Goal: Task Accomplishment & Management: Use online tool/utility

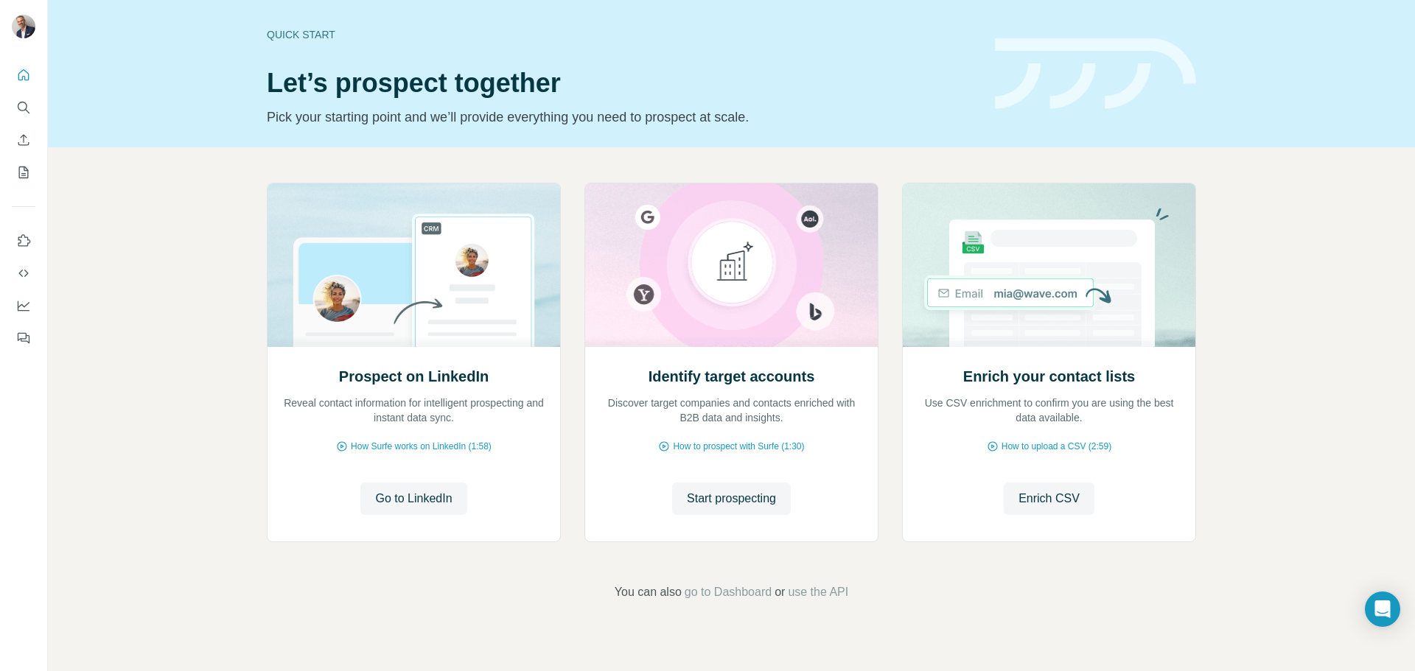
drag, startPoint x: 1305, startPoint y: 432, endPoint x: 1247, endPoint y: 446, distance: 60.6
click at [1304, 433] on div "Prospect on LinkedIn Reveal contact information for intelligent prospecting and…" at bounding box center [731, 391] width 1367 height 489
click at [1039, 496] on span "Enrich CSV" at bounding box center [1048, 499] width 61 height 18
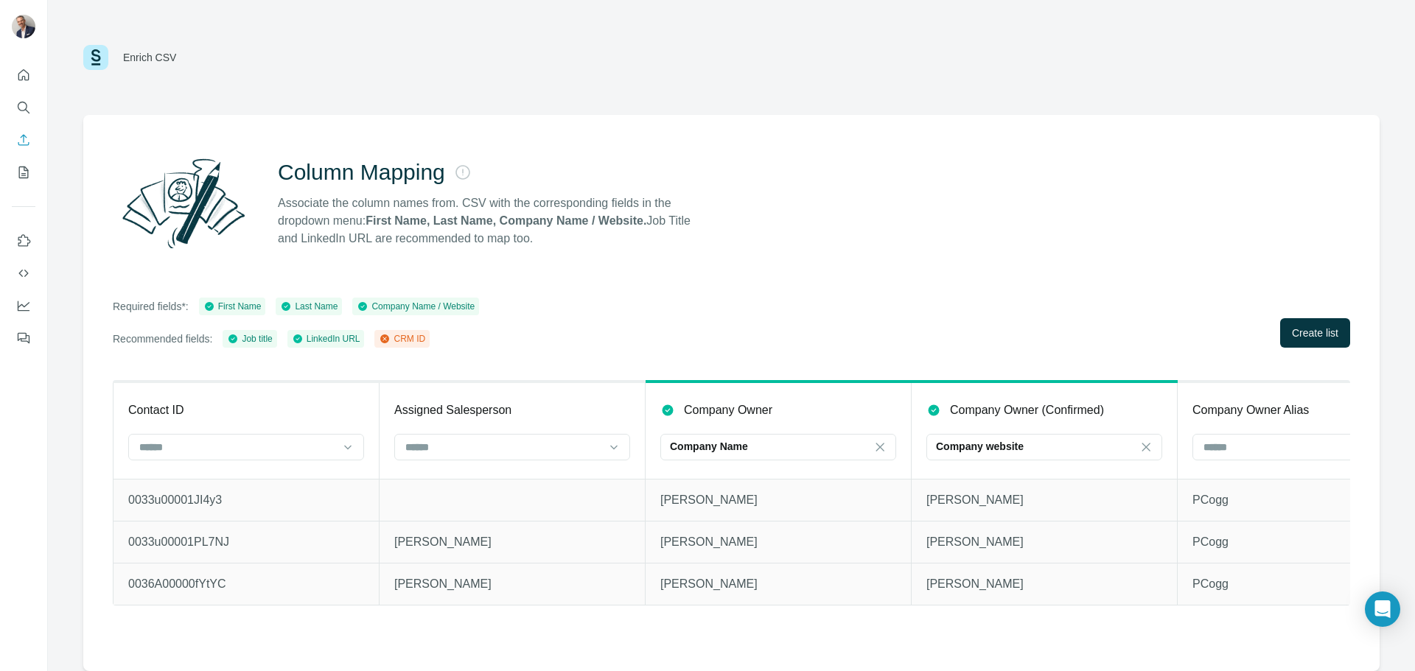
click at [1034, 91] on div "Enrich CSV" at bounding box center [731, 57] width 1367 height 115
click at [346, 447] on icon at bounding box center [347, 447] width 15 height 15
click at [252, 480] on div "CRM ID" at bounding box center [246, 480] width 211 height 15
click at [769, 446] on div "Company Name" at bounding box center [769, 446] width 199 height 15
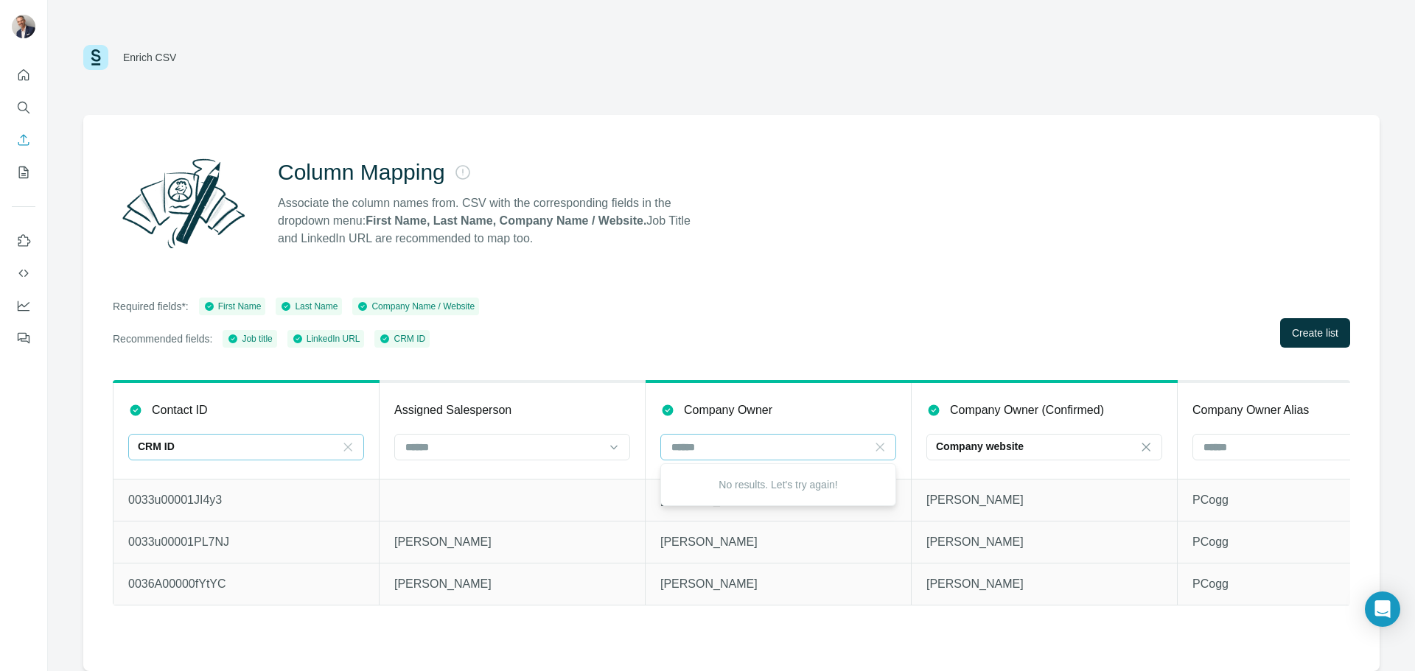
click at [881, 437] on div at bounding box center [879, 447] width 15 height 27
click at [879, 441] on icon at bounding box center [879, 447] width 15 height 15
click at [805, 407] on div "Company Owner" at bounding box center [778, 411] width 236 height 18
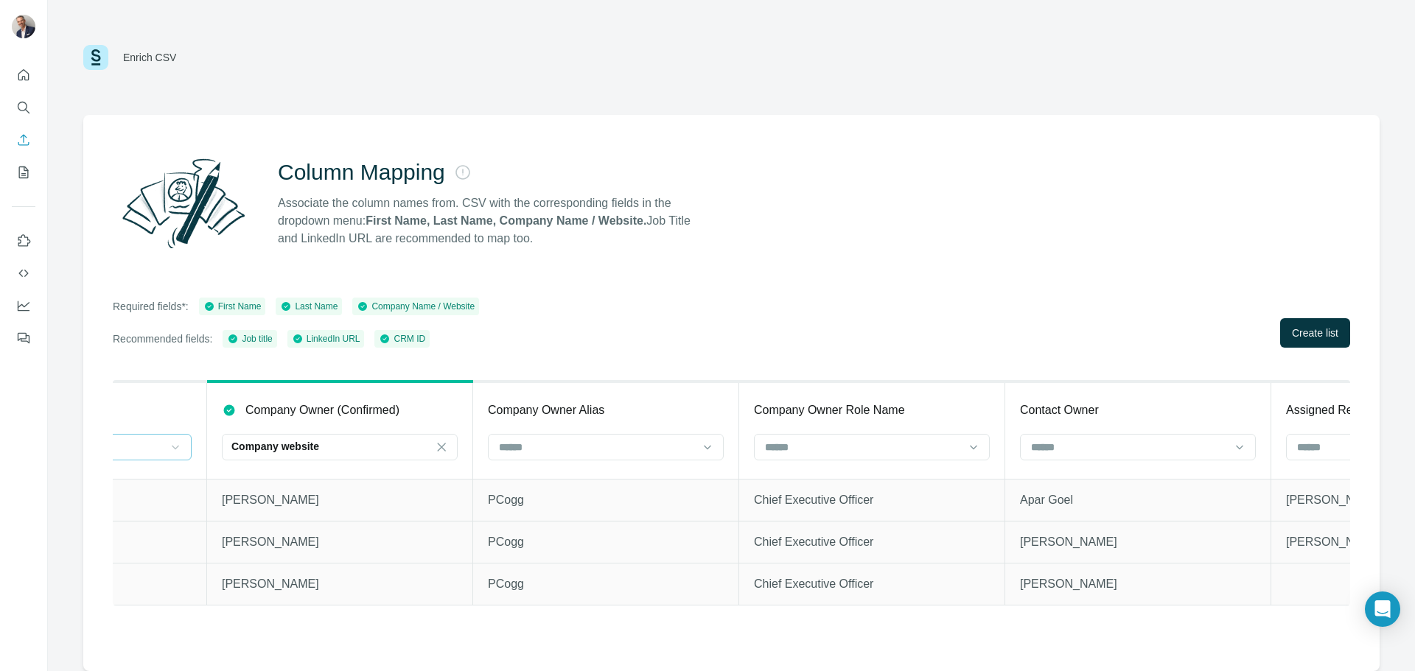
scroll to position [0, 715]
click at [426, 443] on icon at bounding box center [431, 447] width 15 height 15
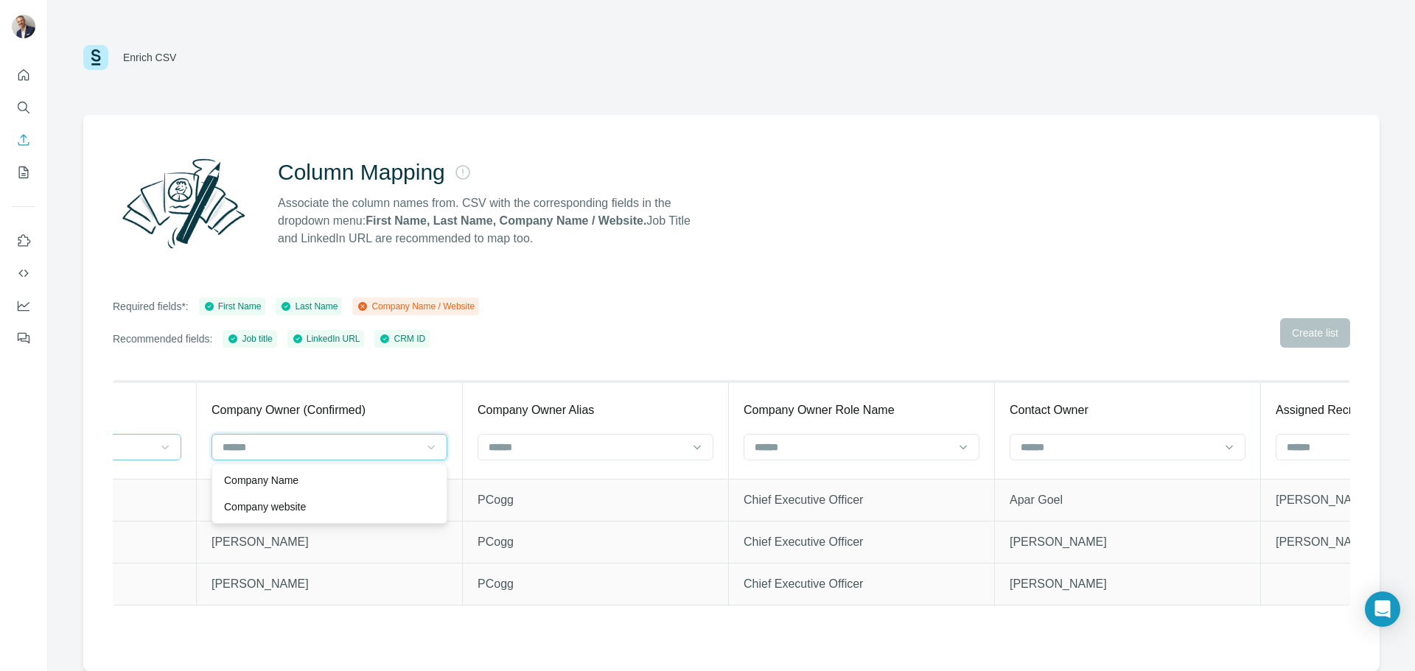
scroll to position [0, 0]
click at [417, 358] on div "Column Mapping Associate the column names from. CSV with the corresponding fiel…" at bounding box center [731, 393] width 1296 height 556
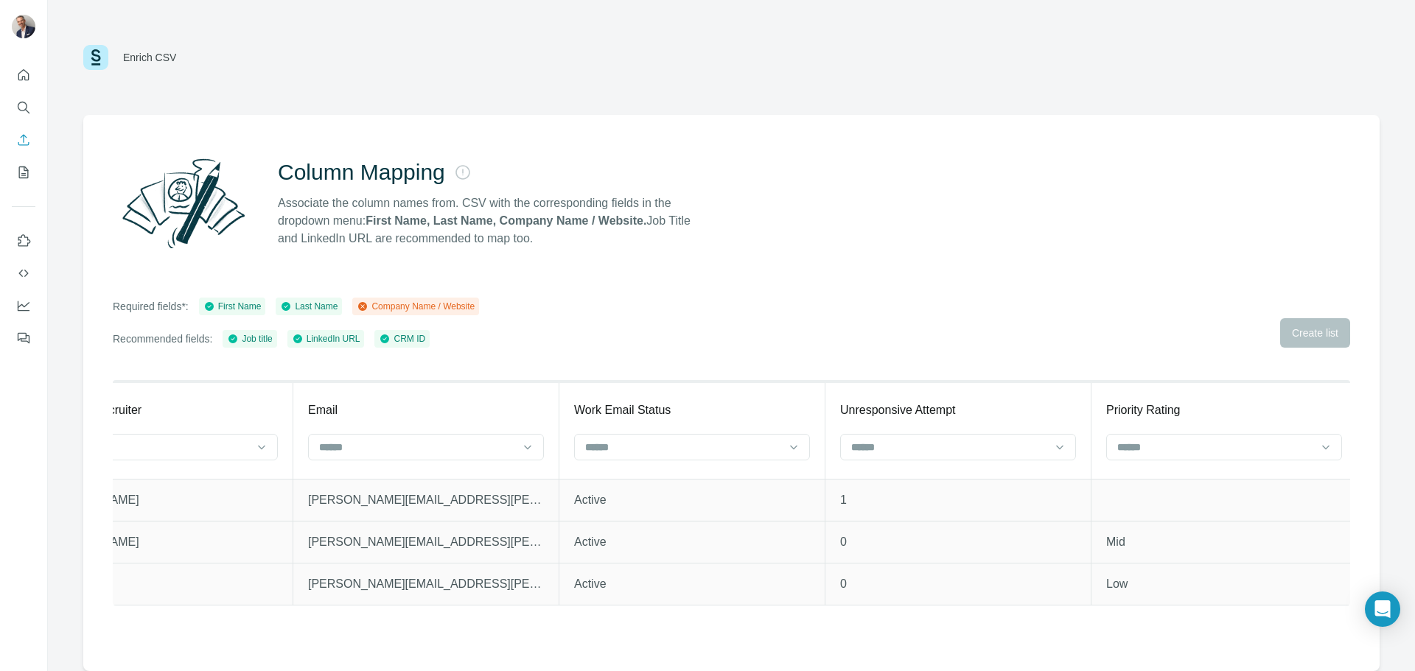
scroll to position [0, 1969]
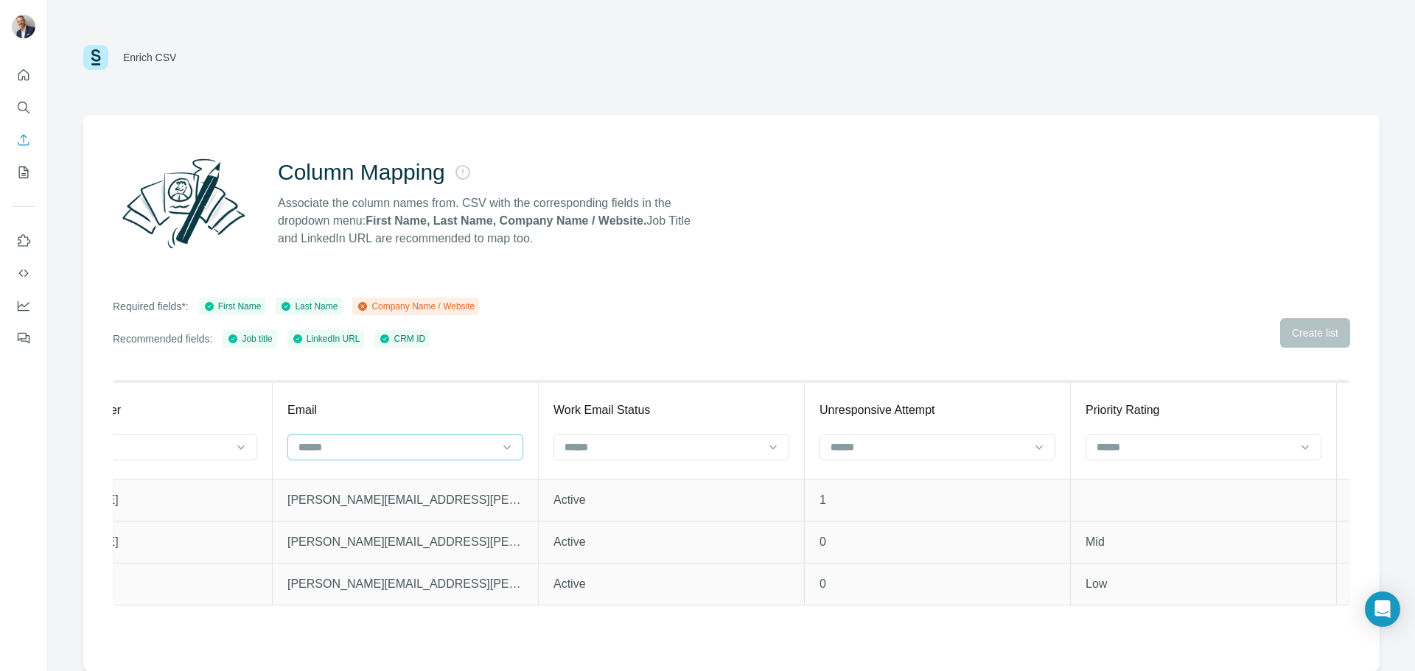
click at [362, 447] on input at bounding box center [394, 447] width 194 height 16
click at [525, 343] on div "Required fields*: First Name Last Name Company Name / Website Recommended field…" at bounding box center [731, 323] width 1237 height 50
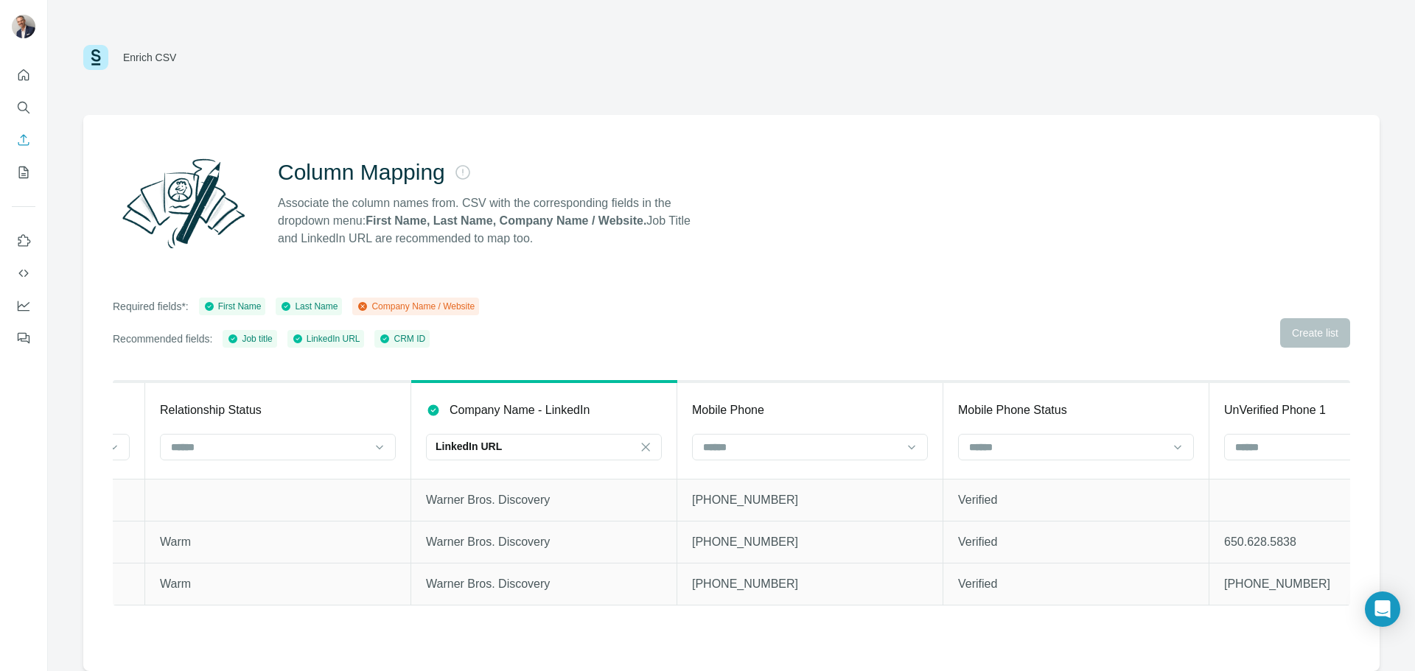
scroll to position [0, 3242]
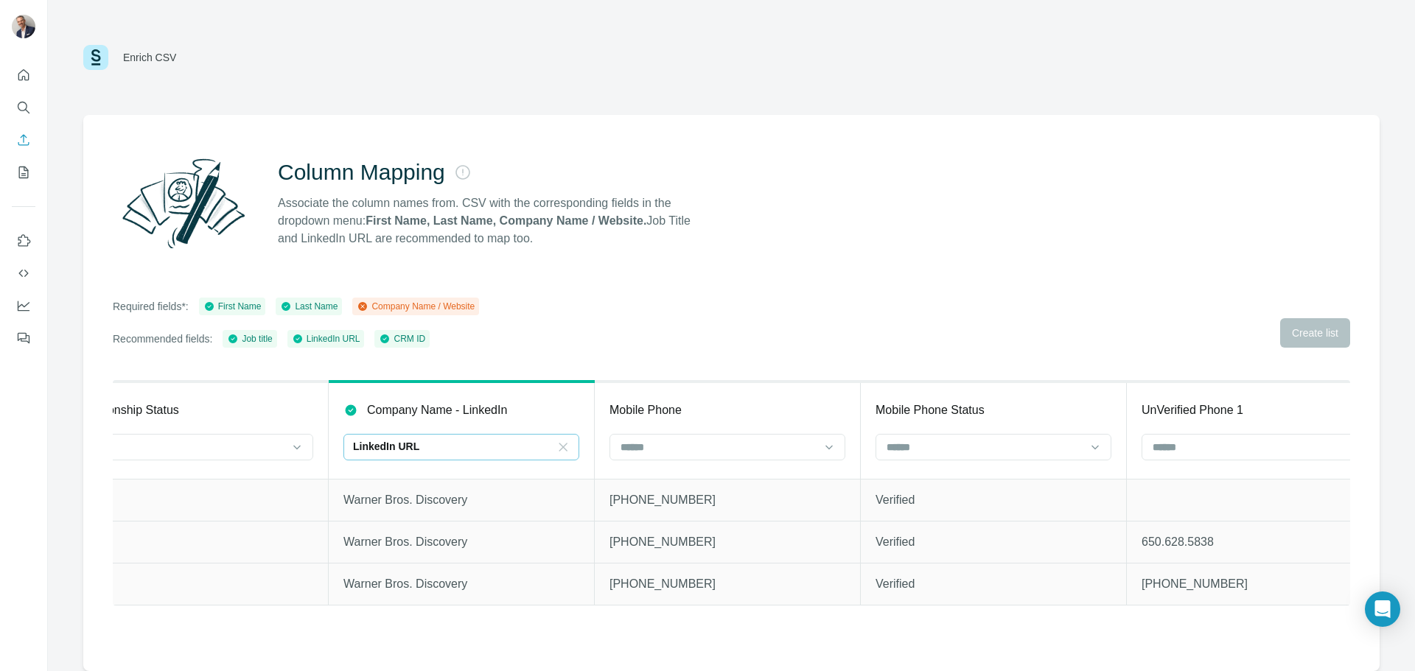
click at [563, 444] on icon at bounding box center [562, 447] width 15 height 15
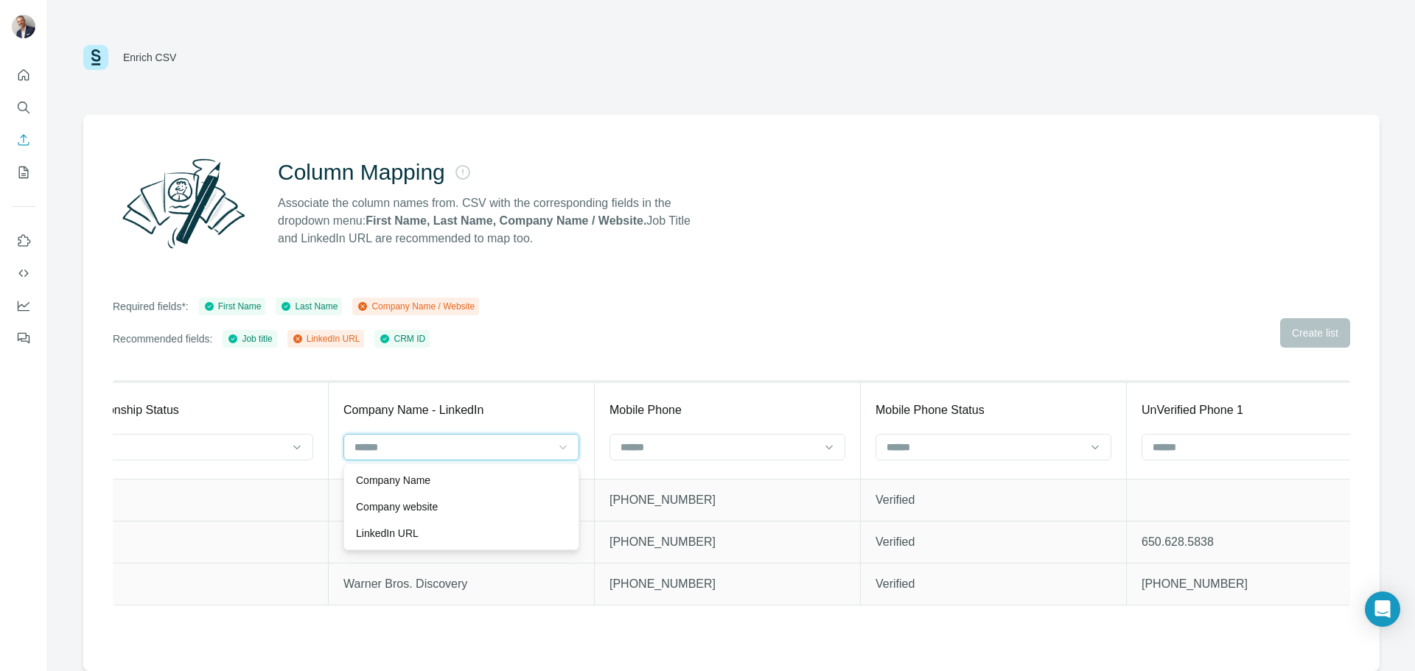
scroll to position [0, 0]
click at [471, 475] on div "Company Name" at bounding box center [461, 480] width 211 height 15
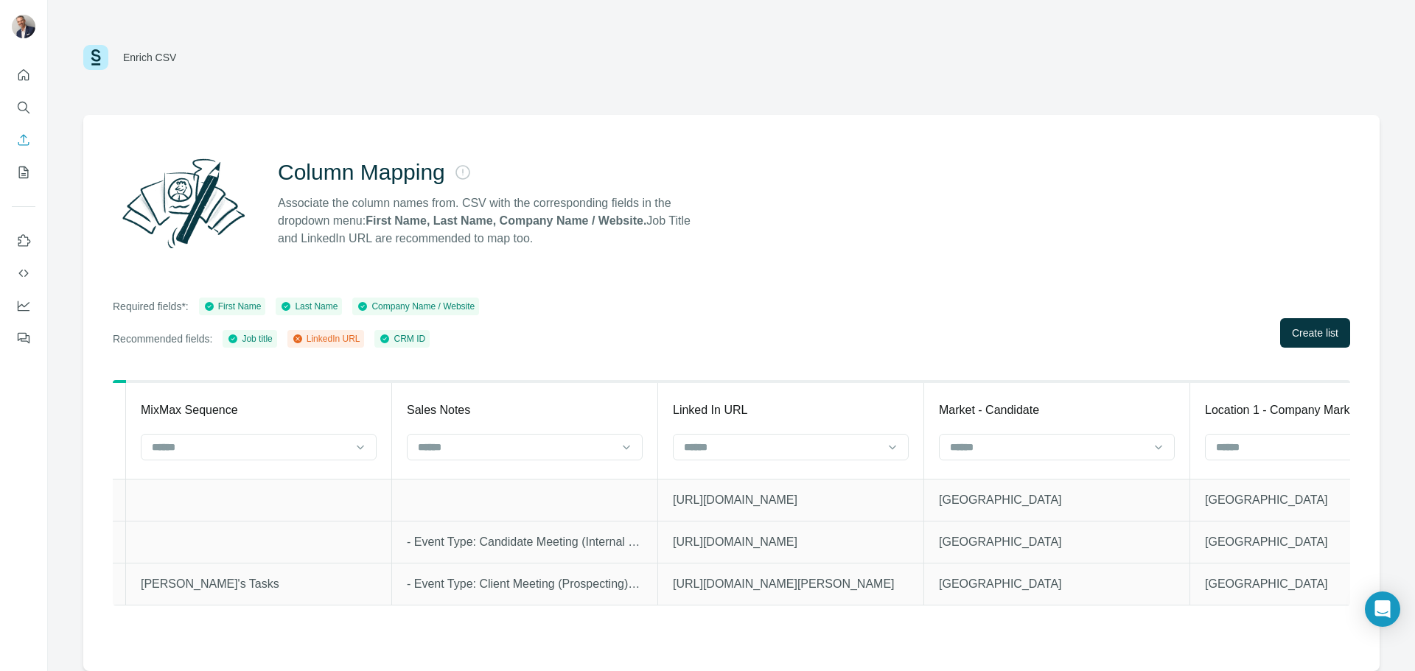
scroll to position [0, 9790]
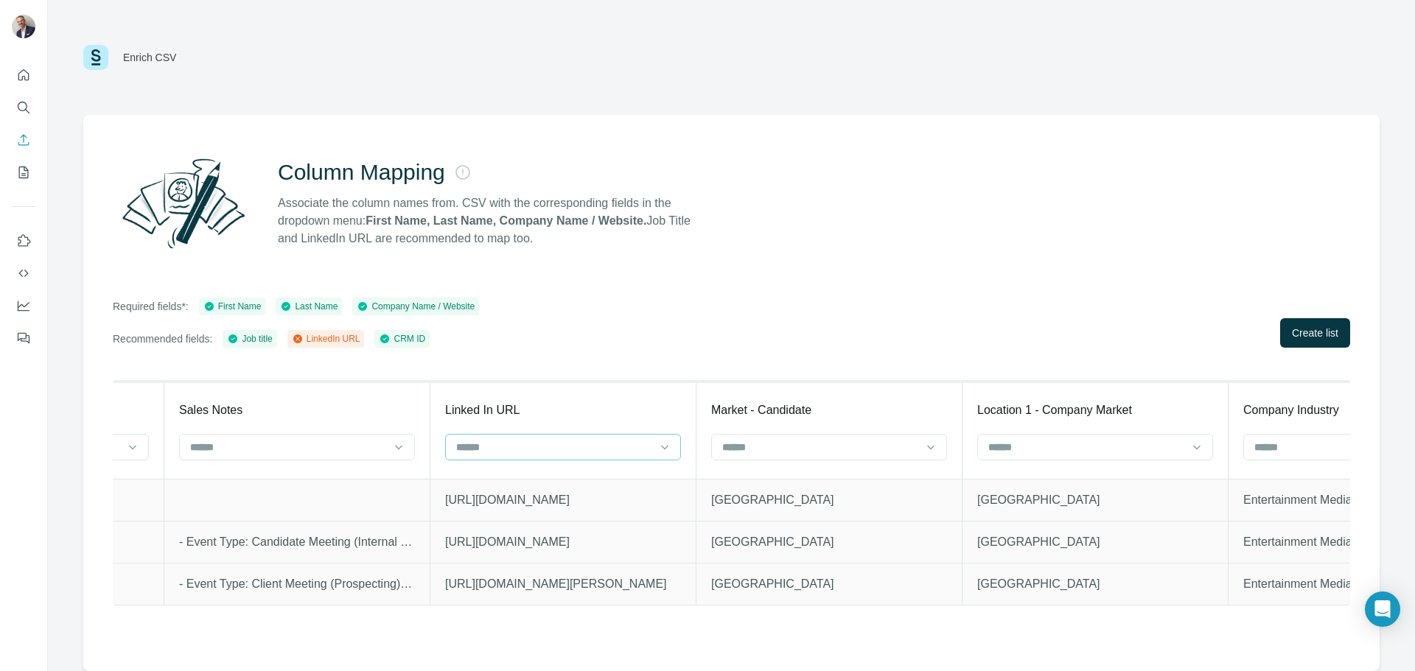
click at [570, 454] on input at bounding box center [554, 447] width 199 height 16
click at [544, 497] on div "LinkedIn URL" at bounding box center [566, 507] width 228 height 27
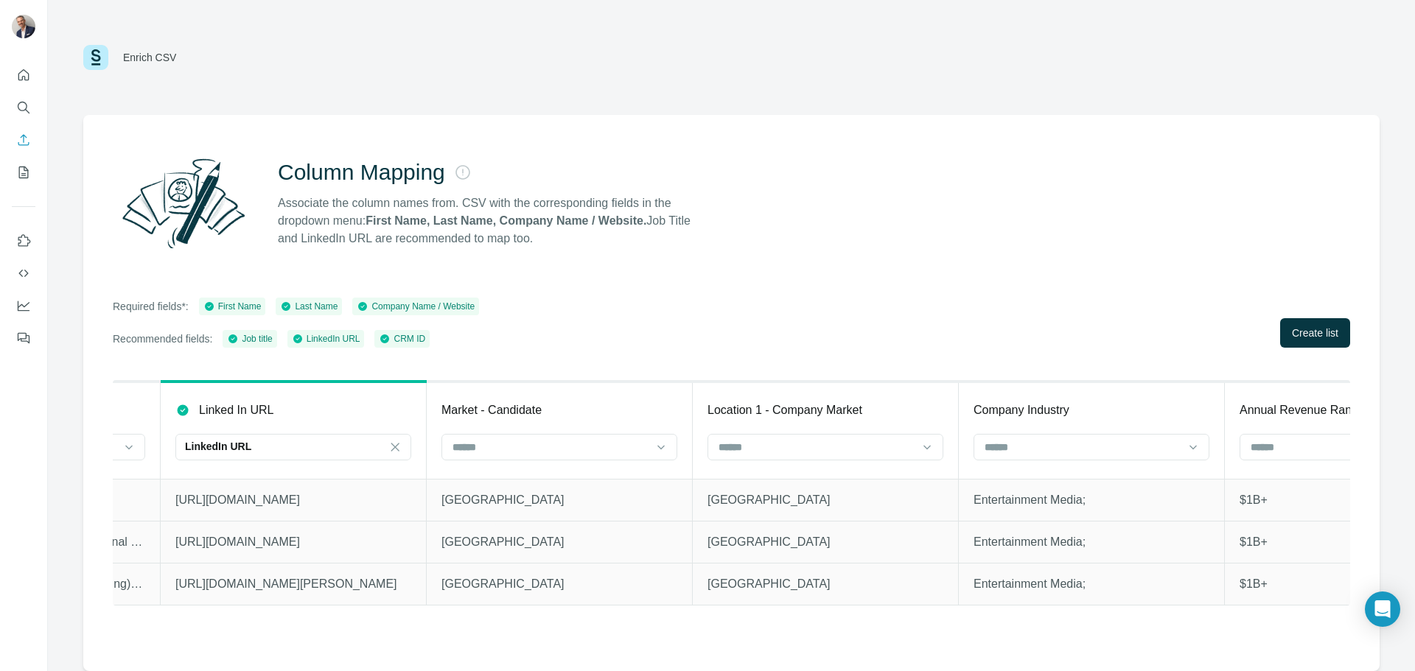
scroll to position [0, 10132]
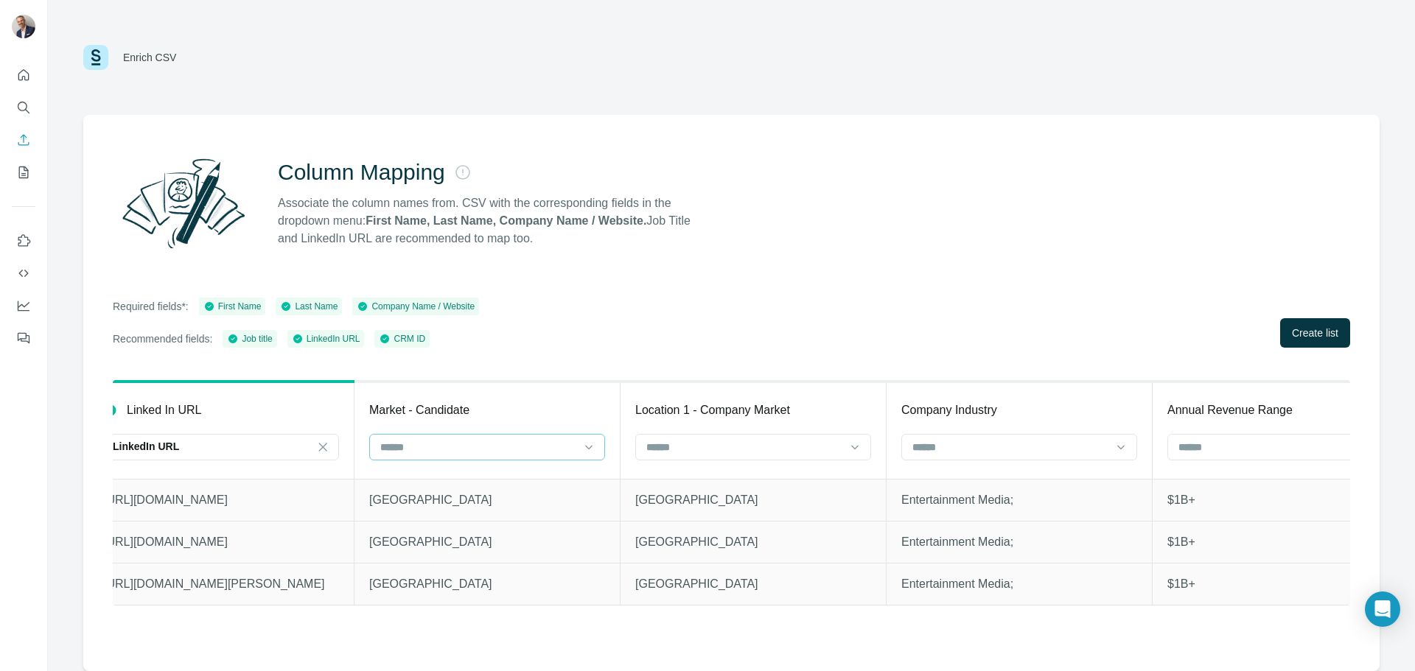
click at [476, 438] on div at bounding box center [478, 447] width 199 height 25
click at [590, 368] on div "Column Mapping Associate the column names from. CSV with the corresponding fiel…" at bounding box center [731, 393] width 1296 height 556
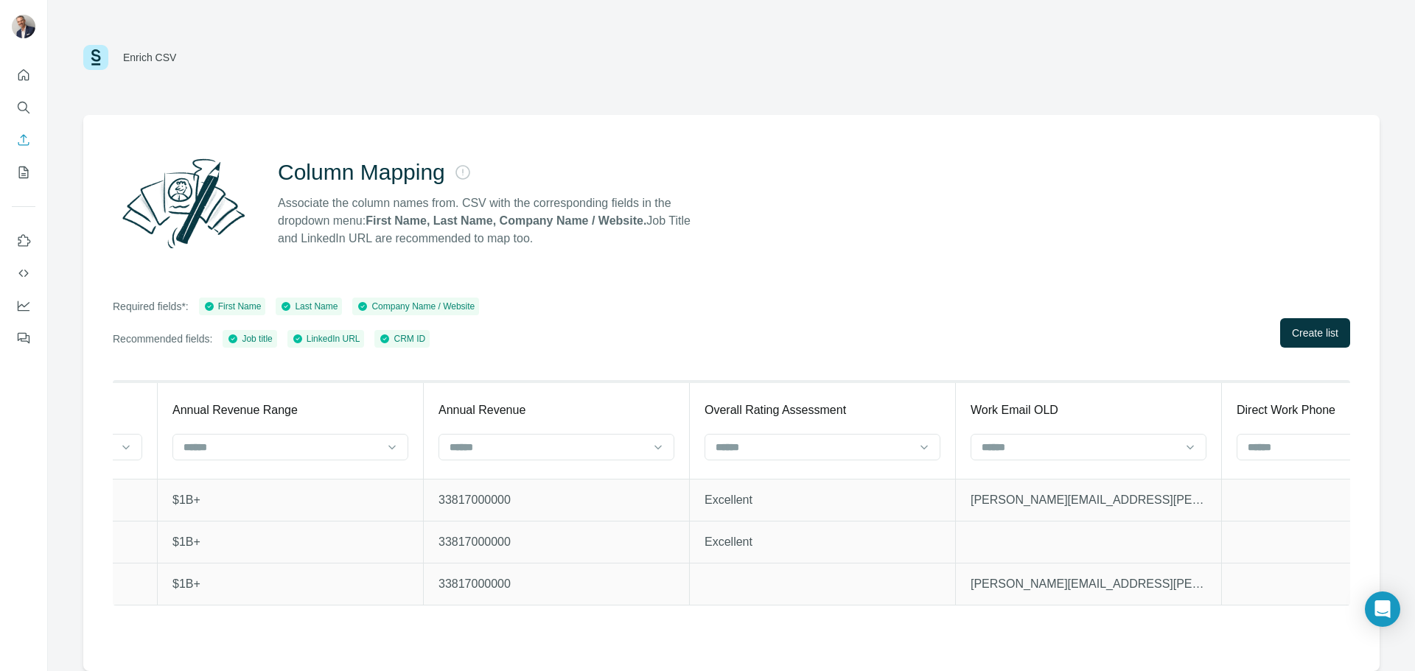
scroll to position [0, 12628]
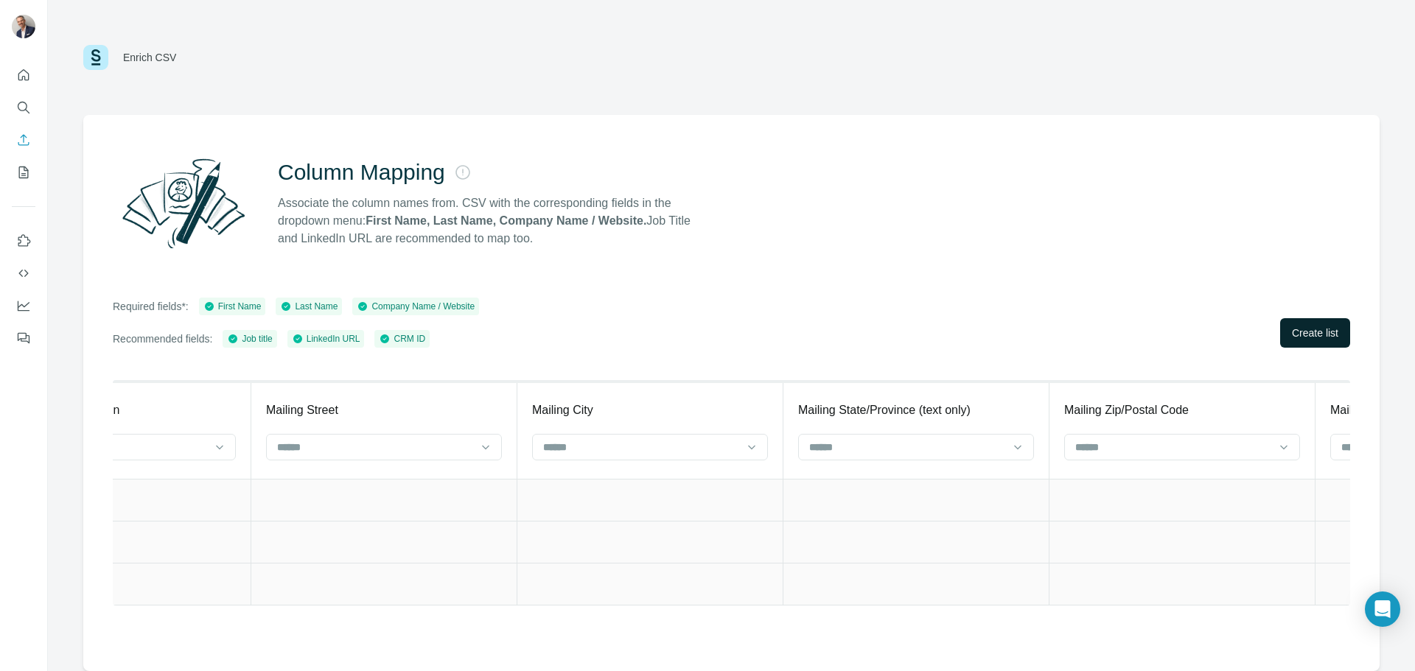
click at [1308, 325] on button "Create list" at bounding box center [1315, 332] width 70 height 29
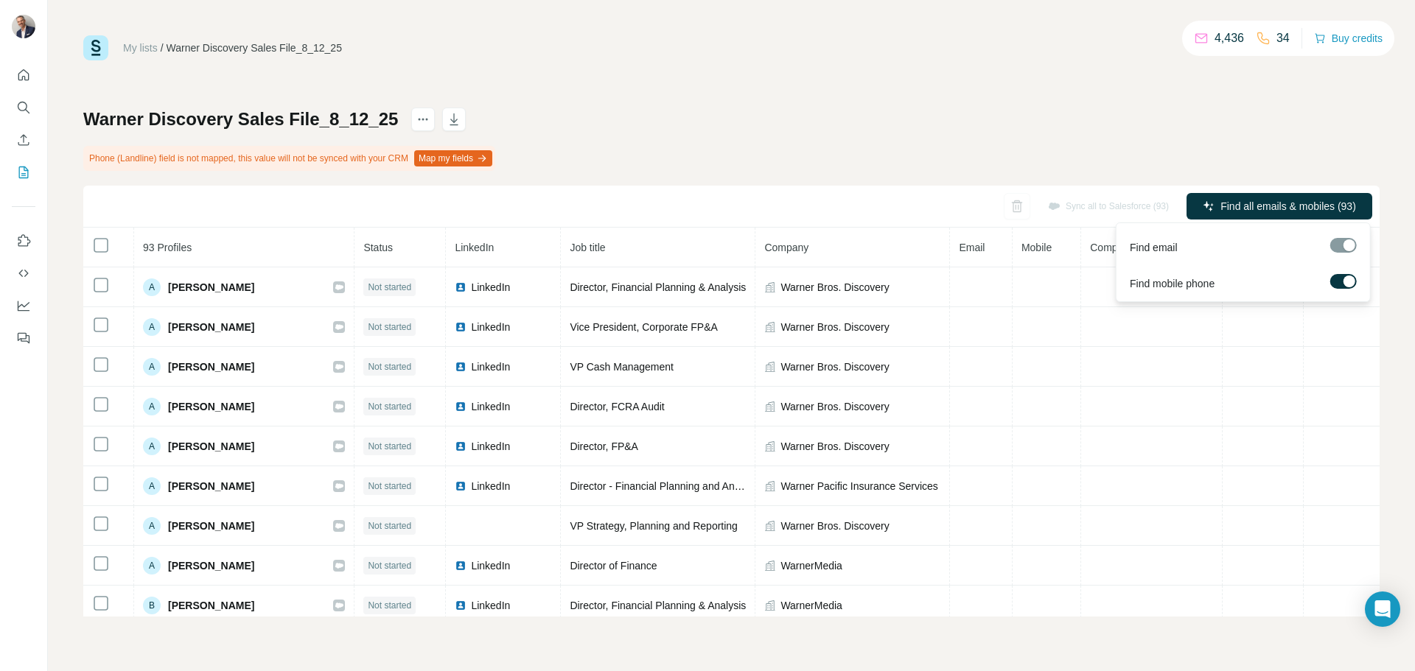
click at [1345, 281] on div at bounding box center [1349, 282] width 12 height 12
click at [1345, 281] on label at bounding box center [1343, 281] width 27 height 15
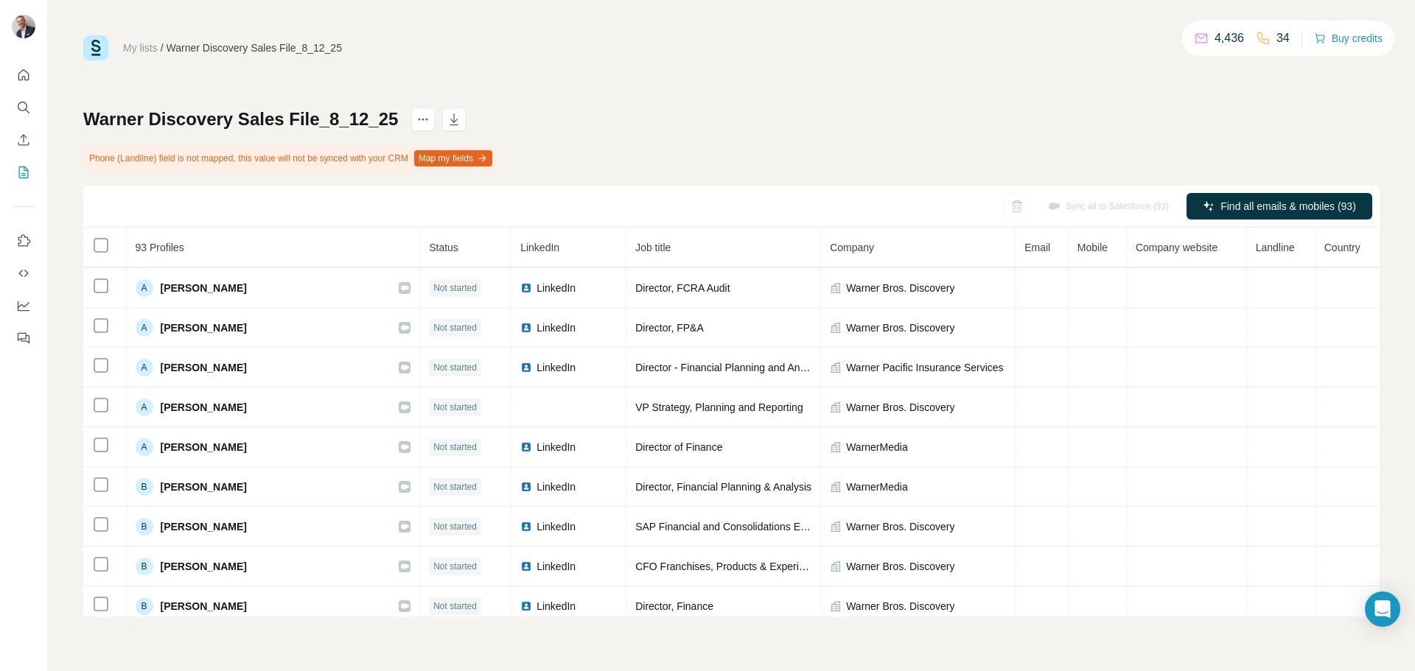
scroll to position [63, 0]
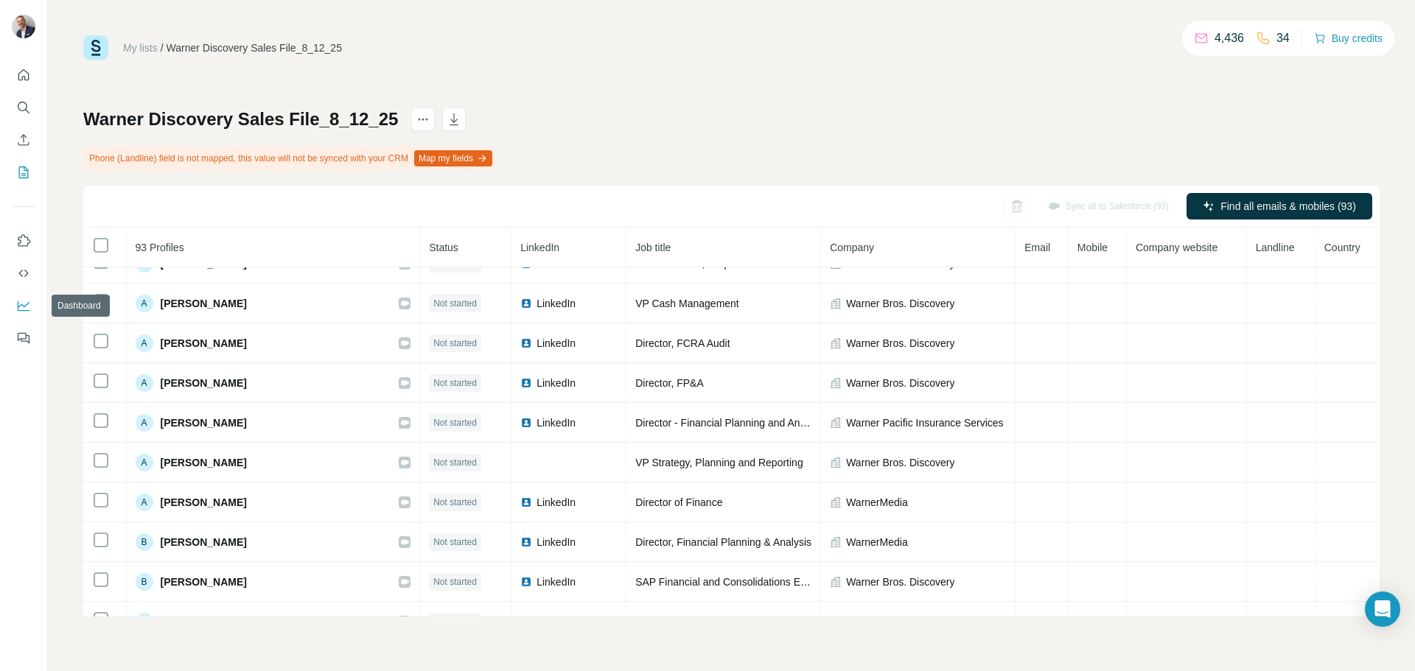
click at [24, 301] on icon "Dashboard" at bounding box center [23, 305] width 15 height 15
